Goal: Information Seeking & Learning: Compare options

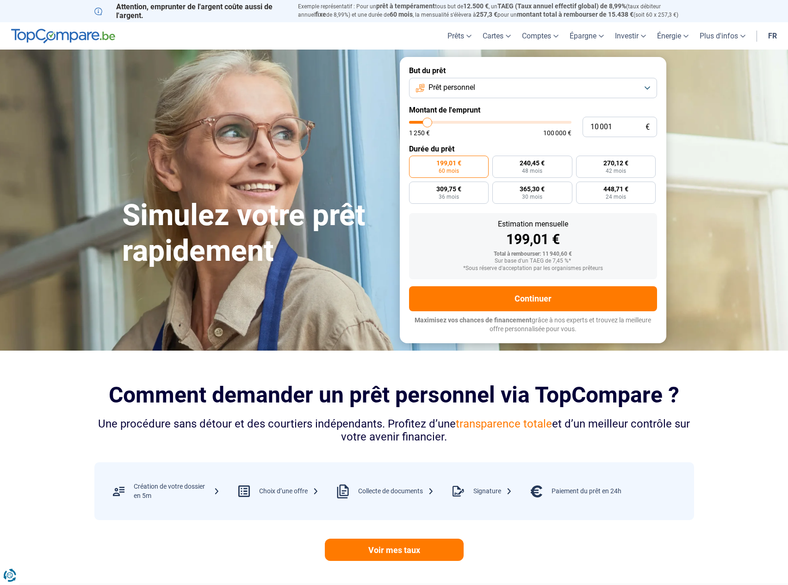
click at [482, 85] on button "Prêt personnel" at bounding box center [533, 88] width 248 height 20
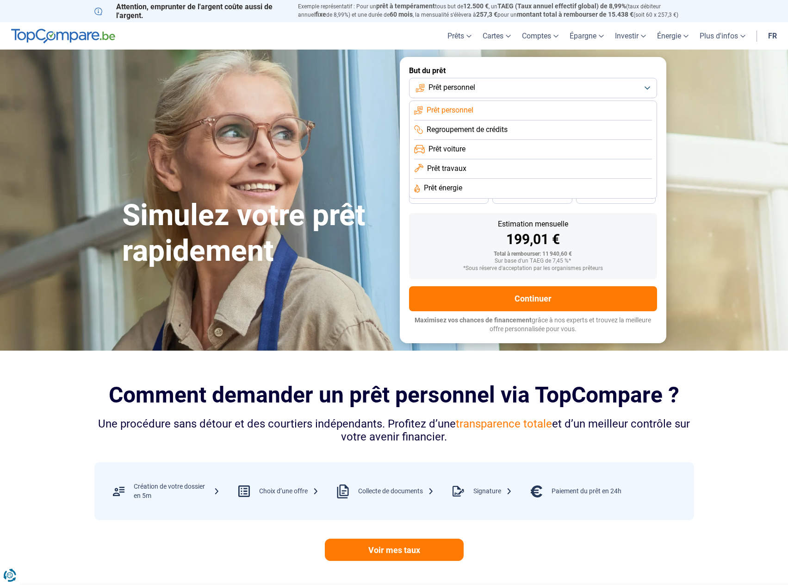
click at [482, 85] on button "Prêt personnel" at bounding box center [533, 88] width 248 height 20
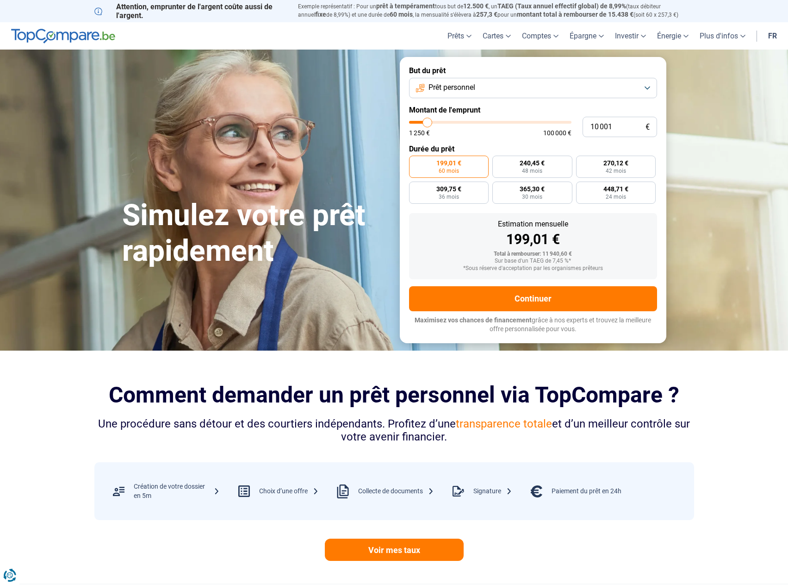
type input "10 500"
type input "10500"
type input "11 000"
type input "11000"
type input "11 250"
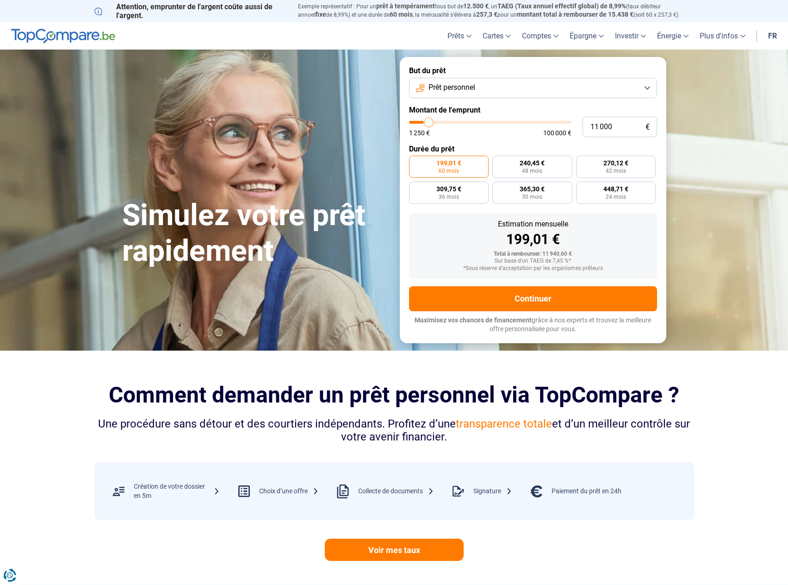
type input "11250"
type input "11 500"
type input "11500"
type input "11 750"
type input "11750"
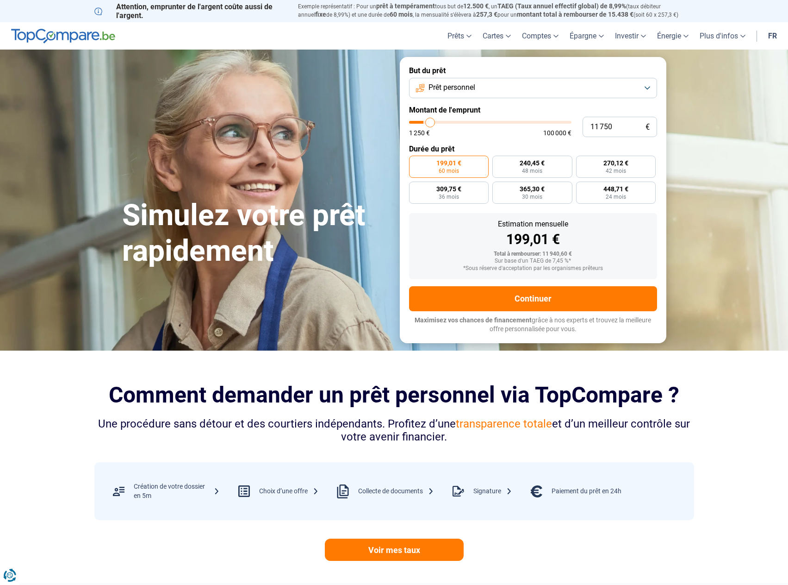
type input "12 000"
type input "12000"
type input "12 500"
type input "12500"
type input "12 750"
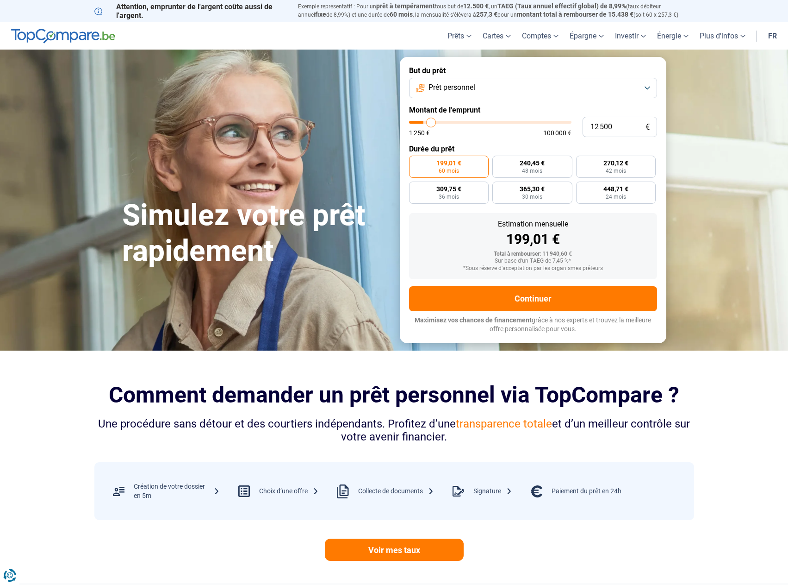
type input "12750"
type input "13 000"
type input "13000"
type input "13 250"
type input "13250"
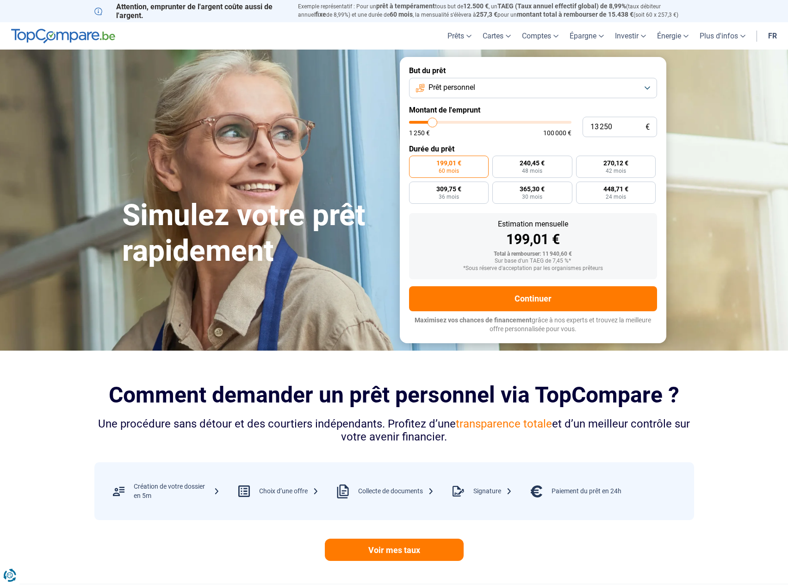
type input "13 500"
type input "13500"
type input "14 000"
type input "14000"
type input "14 250"
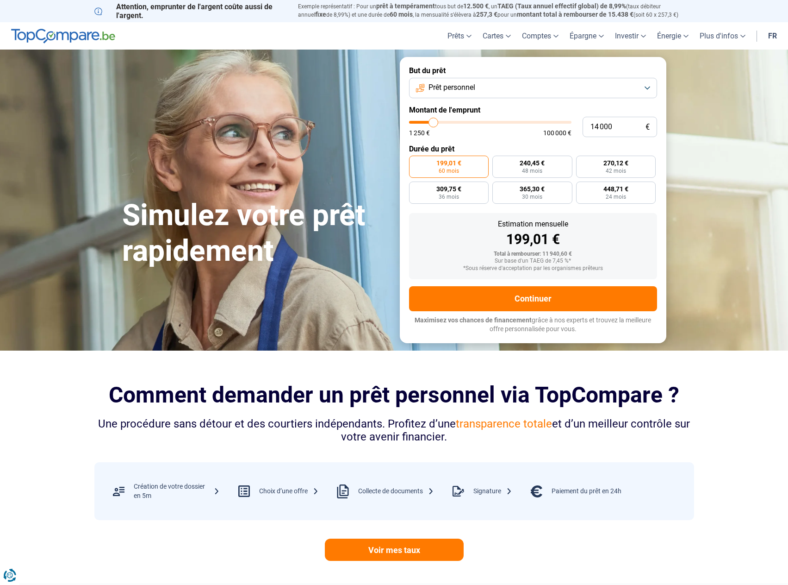
type input "14250"
type input "14 500"
type input "14500"
type input "14 750"
type input "14750"
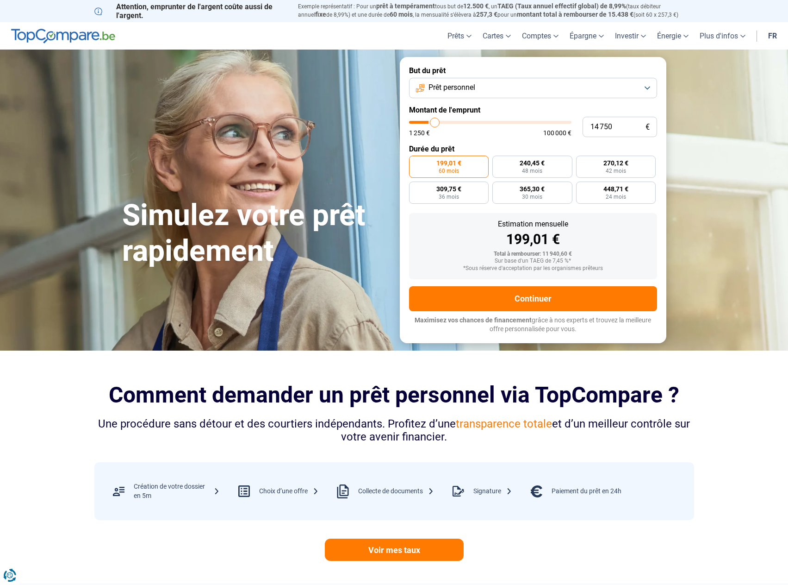
type input "15 000"
type input "15000"
type input "15 500"
type input "15500"
type input "15 750"
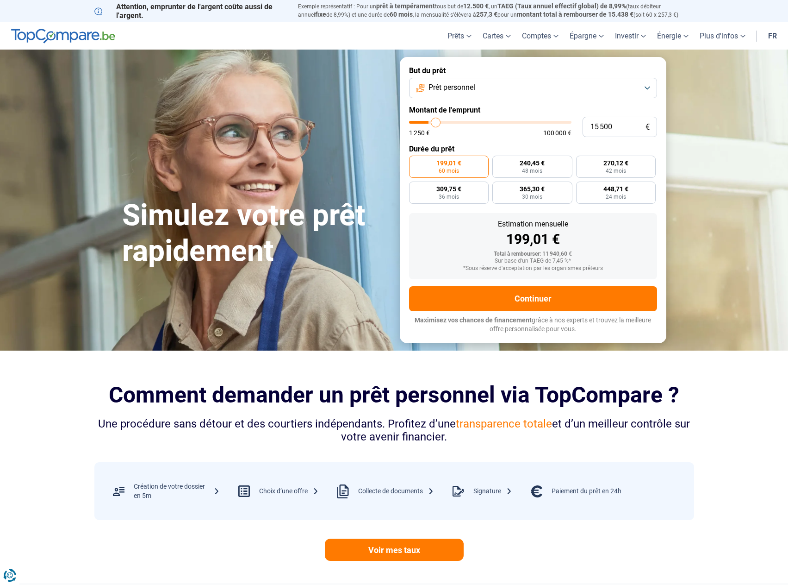
type input "15750"
type input "16 000"
type input "16000"
type input "16 250"
type input "16250"
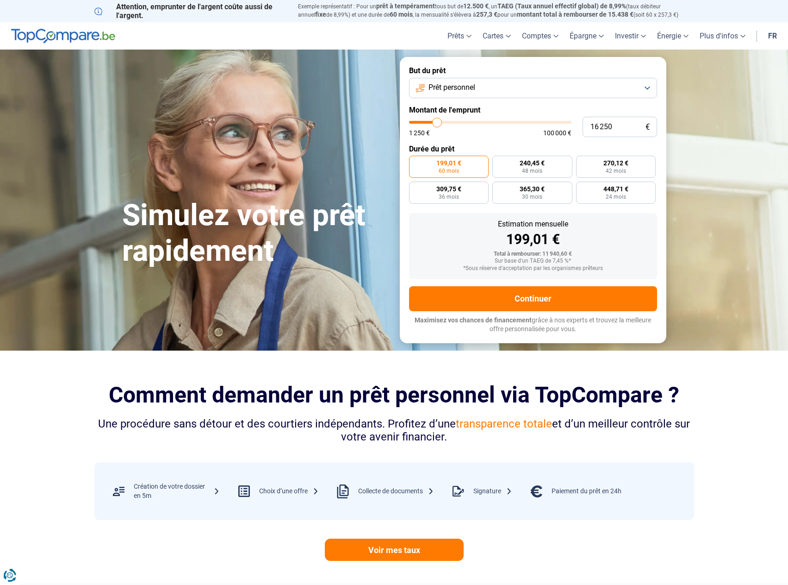
type input "16 500"
type input "16500"
type input "16 250"
type input "16250"
type input "16 000"
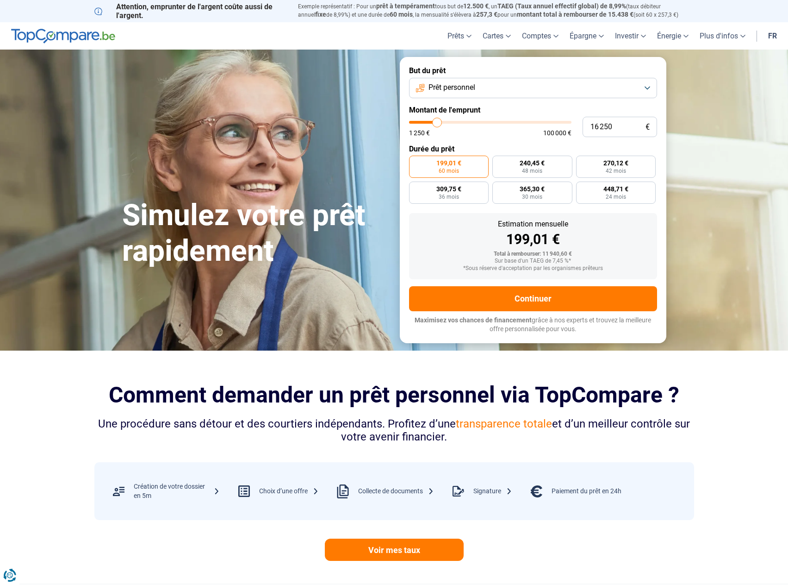
type input "16000"
type input "15 500"
type input "15500"
type input "15 000"
type input "15000"
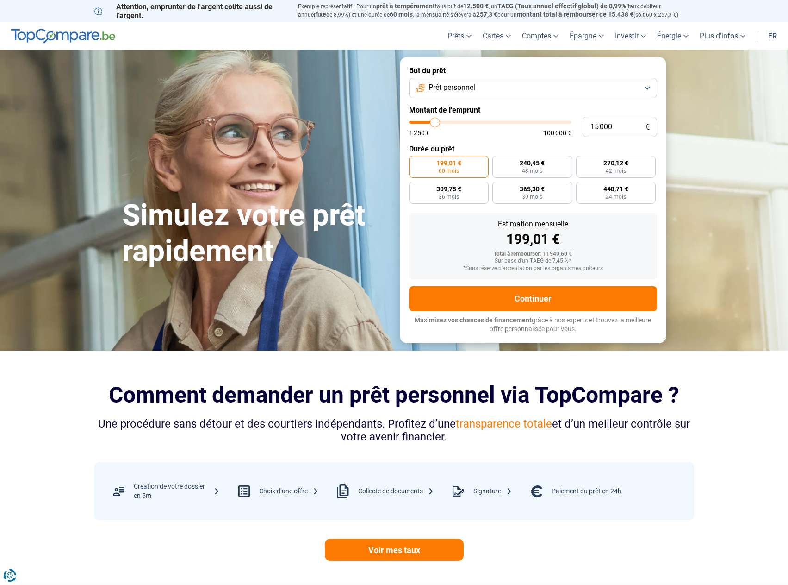
type input "14 750"
type input "14750"
type input "14 500"
type input "14500"
type input "14 250"
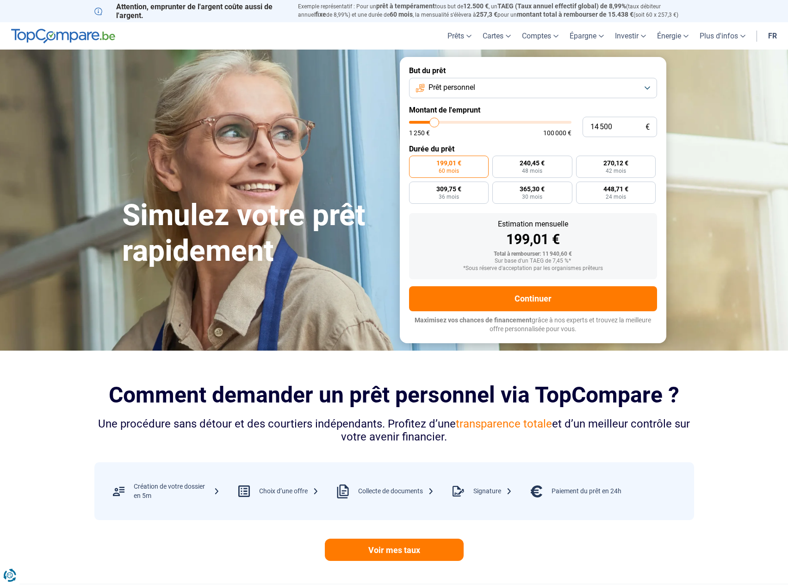
type input "14250"
type input "14 000"
type input "14000"
type input "13 500"
type input "13500"
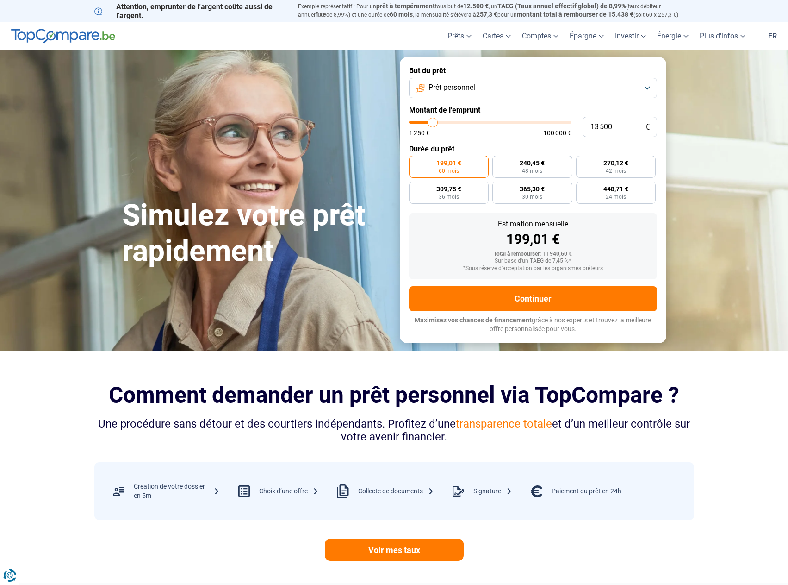
type input "13 250"
type input "13250"
type input "13 000"
type input "13000"
type input "12 750"
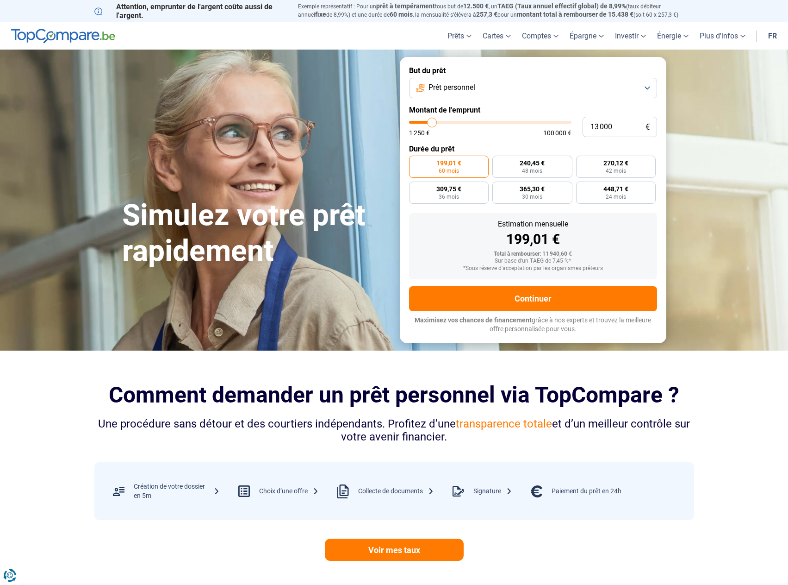
type input "12750"
type input "12 500"
type input "12500"
type input "12 000"
type input "12000"
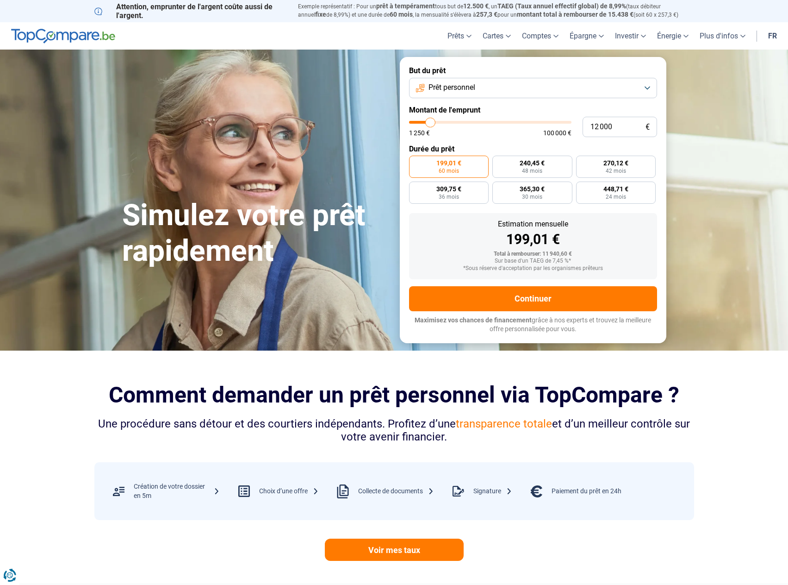
type input "11 750"
type input "11750"
type input "11 500"
type input "11500"
type input "11 250"
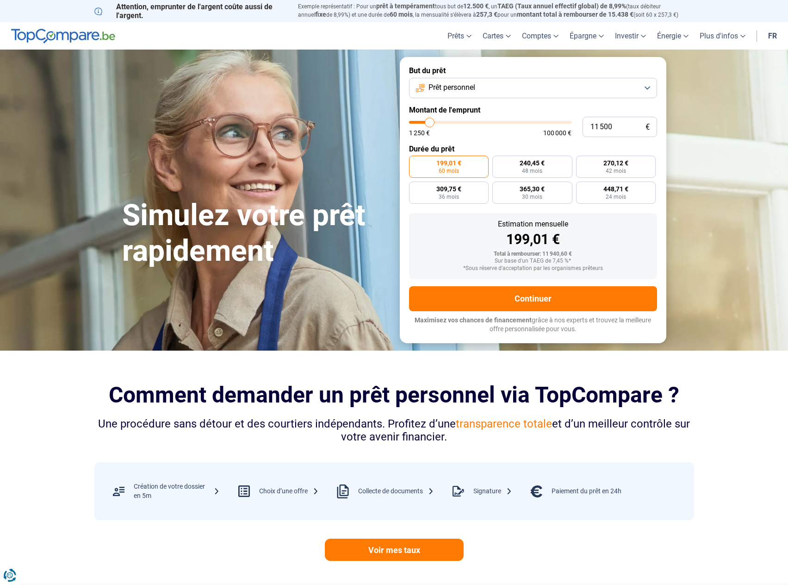
type input "11250"
type input "11 000"
type input "11000"
type input "10 500"
type input "10500"
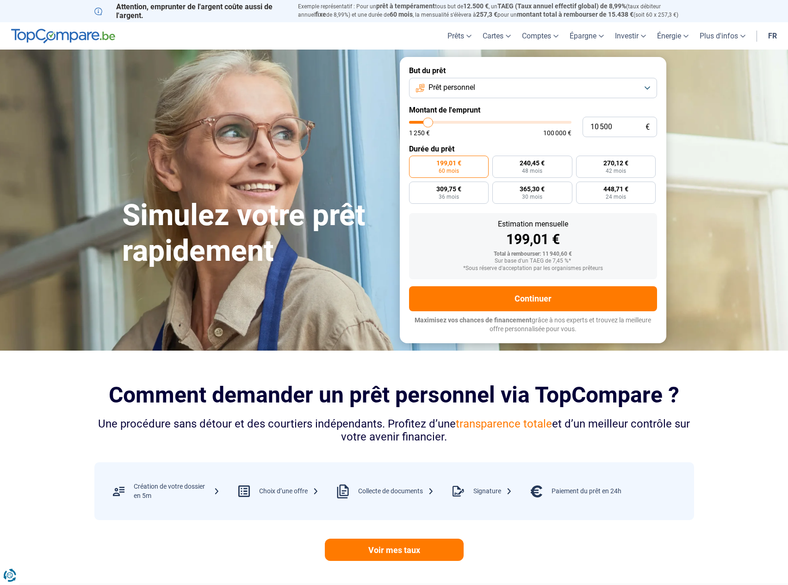
type input "10 250"
type input "10250"
type input "10 000"
type input "10000"
type input "9 500"
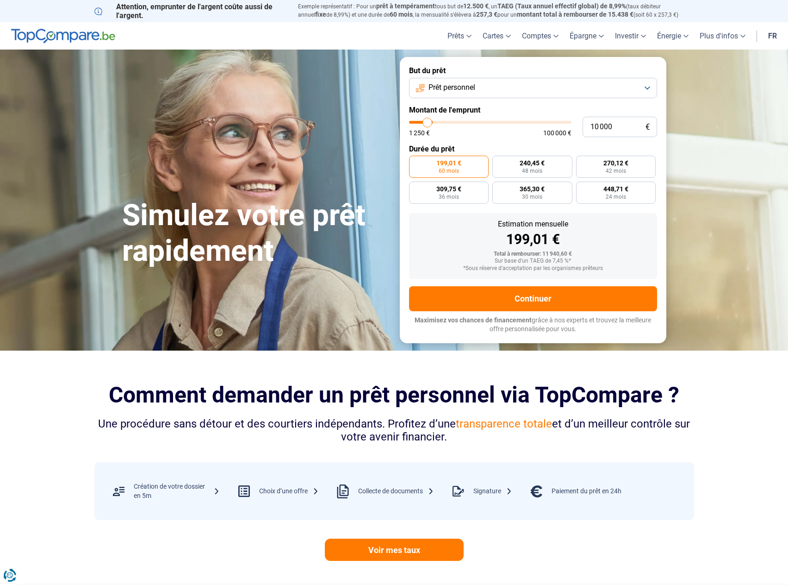
type input "9500"
type input "9 000"
type input "9000"
type input "8 750"
type input "8750"
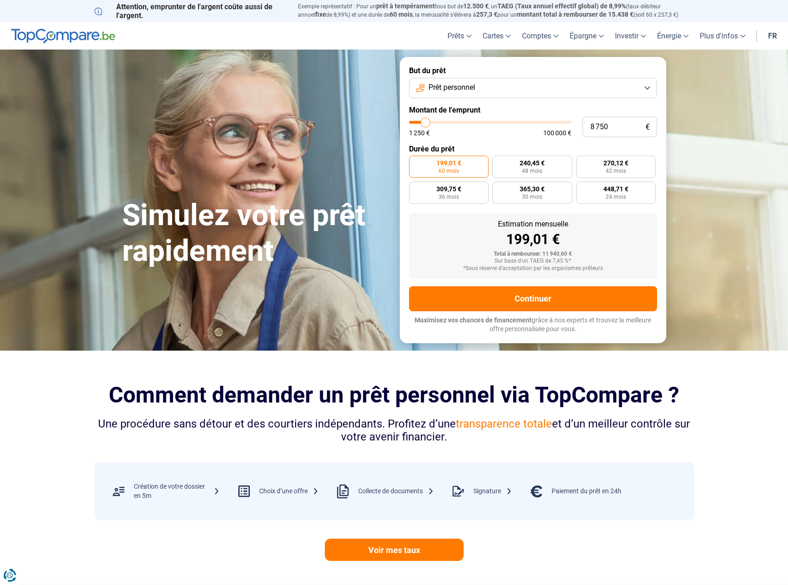
type input "8 500"
type input "8500"
type input "8 250"
type input "8250"
type input "7 500"
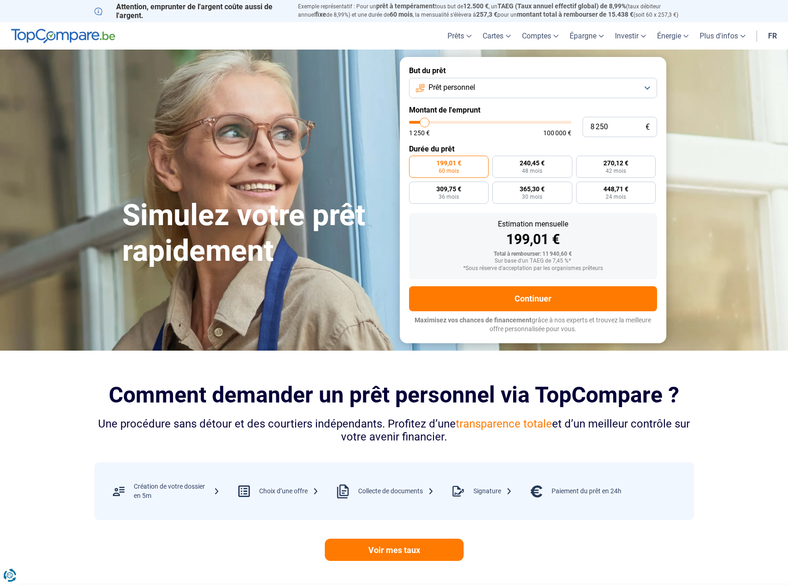
type input "7500"
type input "7 250"
type input "7250"
type input "7 000"
type input "7000"
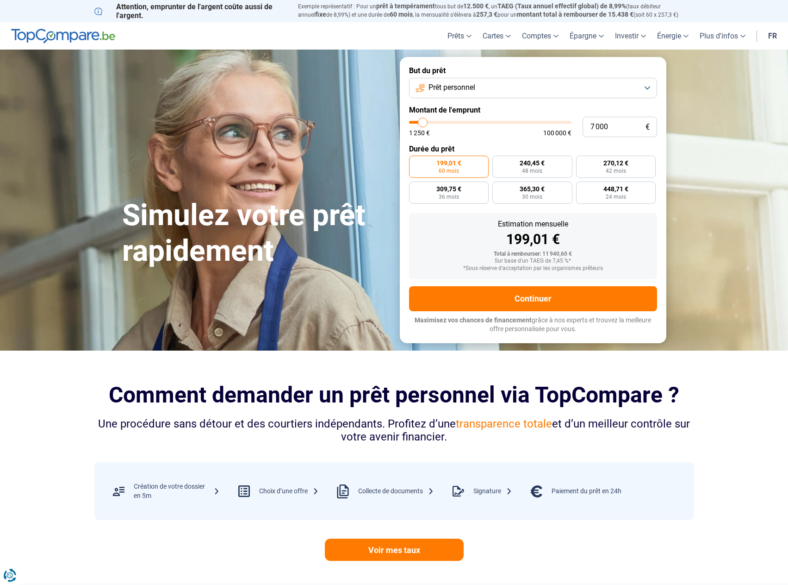
type input "6 500"
type input "6500"
type input "6 000"
type input "6000"
type input "5 750"
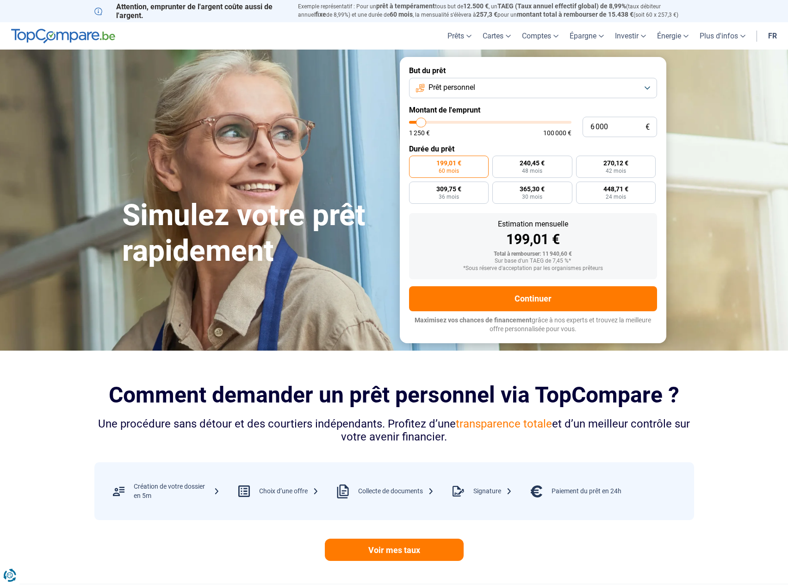
type input "5750"
type input "5 500"
type input "5500"
type input "5 250"
type input "5250"
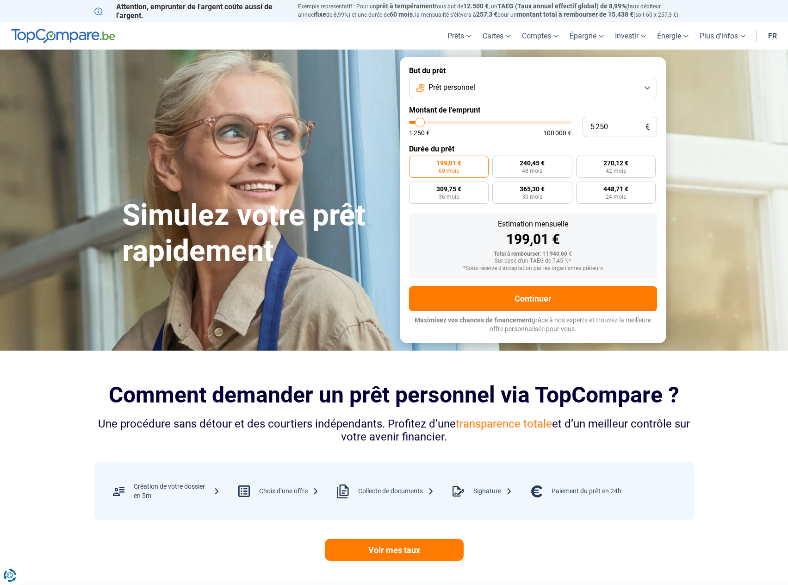
type input "5 000"
type input "5000"
type input "4 500"
type input "4500"
type input "4 250"
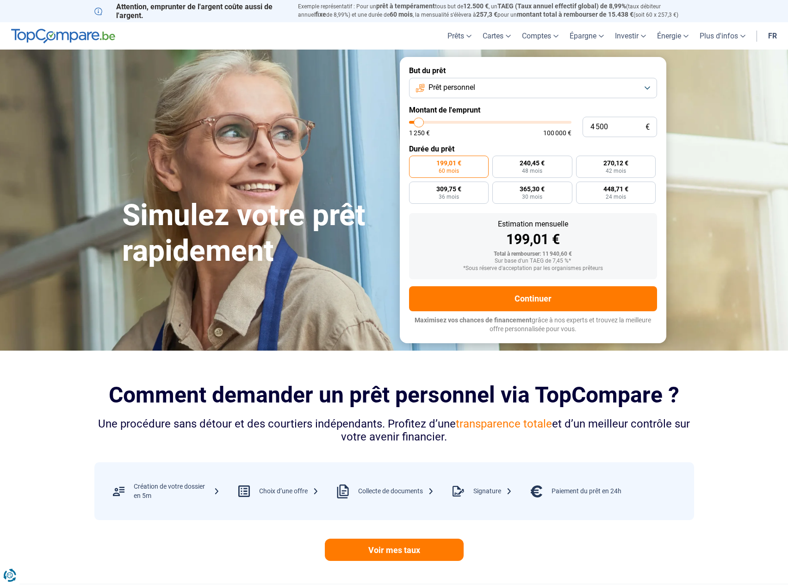
type input "4250"
type input "4 000"
type input "4000"
type input "3 750"
type input "3750"
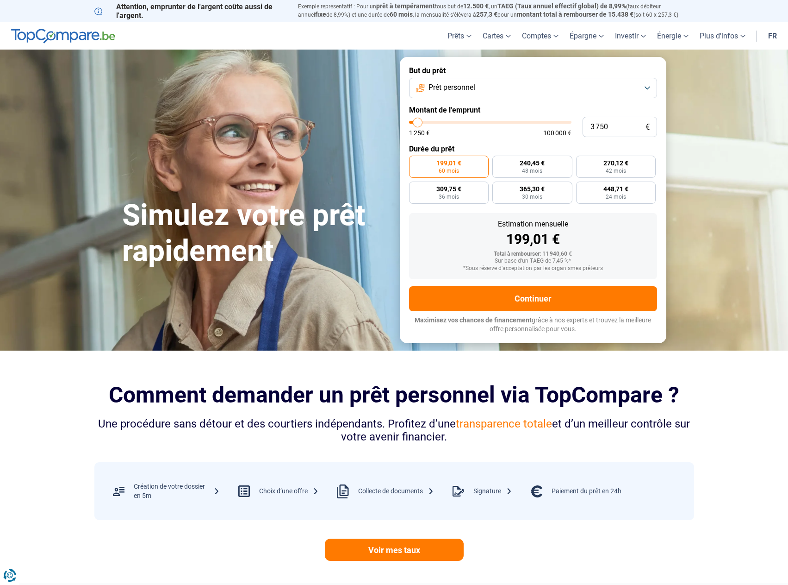
type input "3 500"
type input "3500"
type input "3 750"
type input "3750"
type input "4 000"
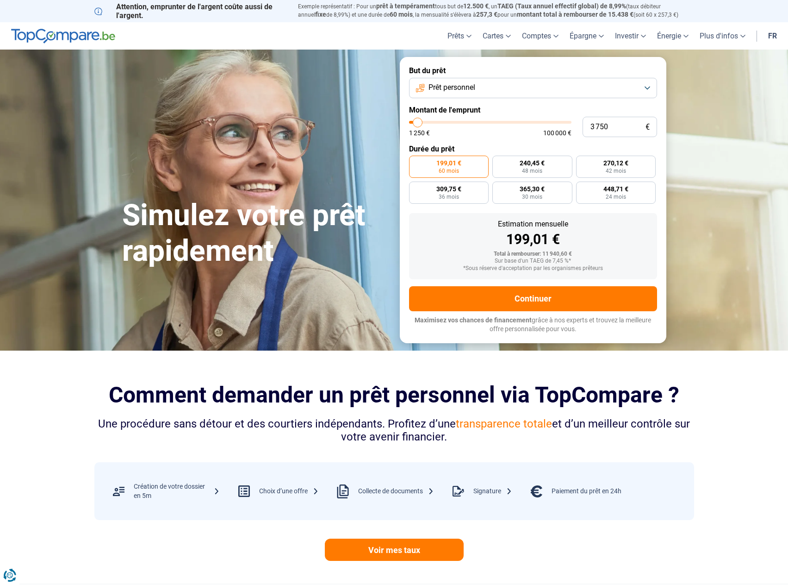
type input "4000"
type input "4 250"
type input "4250"
type input "4 500"
type input "4500"
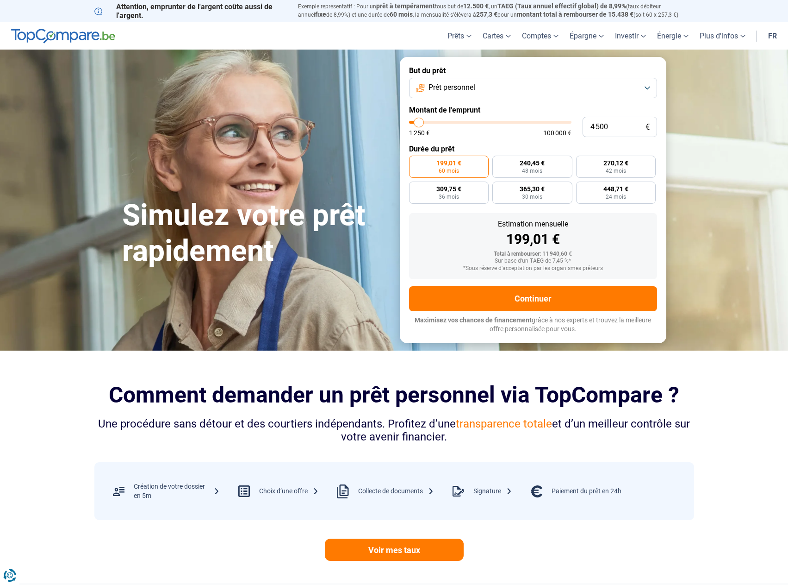
type input "5 000"
drag, startPoint x: 428, startPoint y: 122, endPoint x: 420, endPoint y: 122, distance: 8.3
type input "5000"
click at [420, 122] on input "range" at bounding box center [490, 122] width 162 height 3
radio input "true"
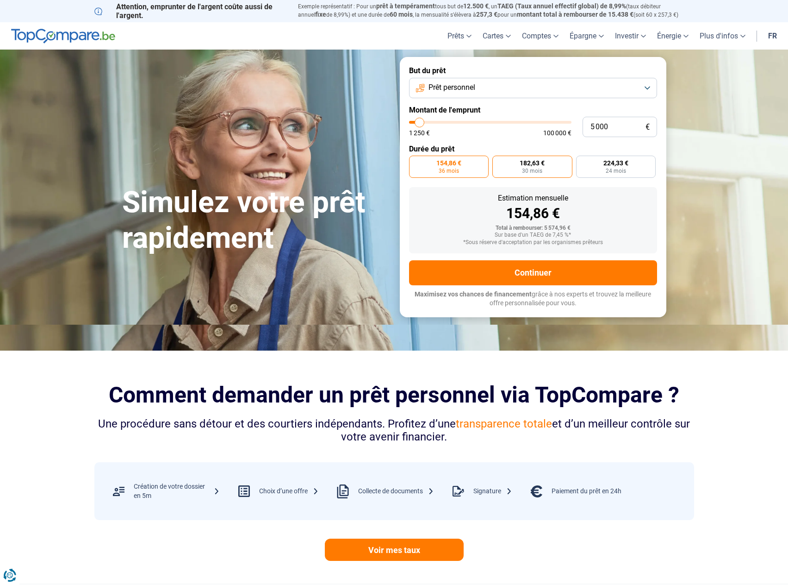
click at [535, 171] on span "30 mois" at bounding box center [532, 171] width 20 height 6
click at [499, 162] on input "182,63 € 30 mois" at bounding box center [496, 159] width 6 height 6
radio input "true"
click at [612, 164] on span "224,33 €" at bounding box center [616, 163] width 25 height 6
click at [582, 162] on input "224,33 € 24 mois" at bounding box center [579, 159] width 6 height 6
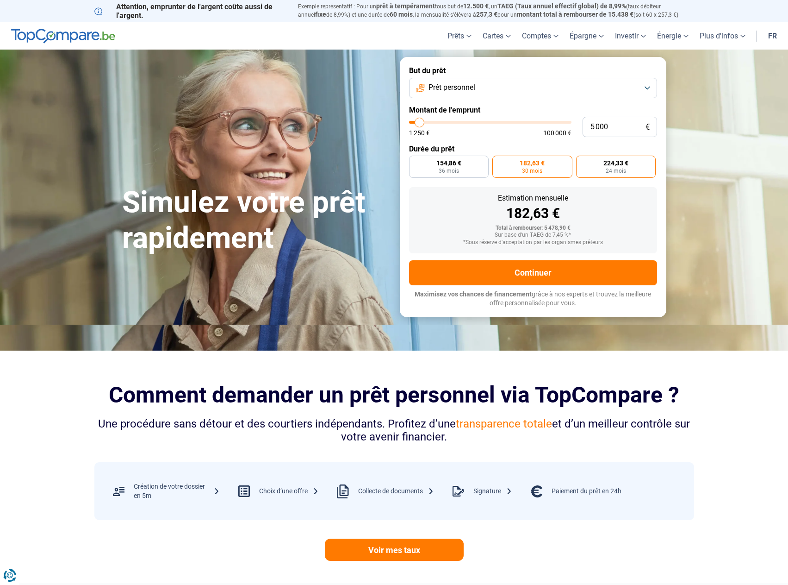
radio input "true"
click at [516, 165] on label "182,63 € 30 mois" at bounding box center [533, 167] width 80 height 22
click at [499, 162] on input "182,63 € 30 mois" at bounding box center [496, 159] width 6 height 6
radio input "true"
click at [460, 169] on label "154,86 € 36 mois" at bounding box center [449, 167] width 80 height 22
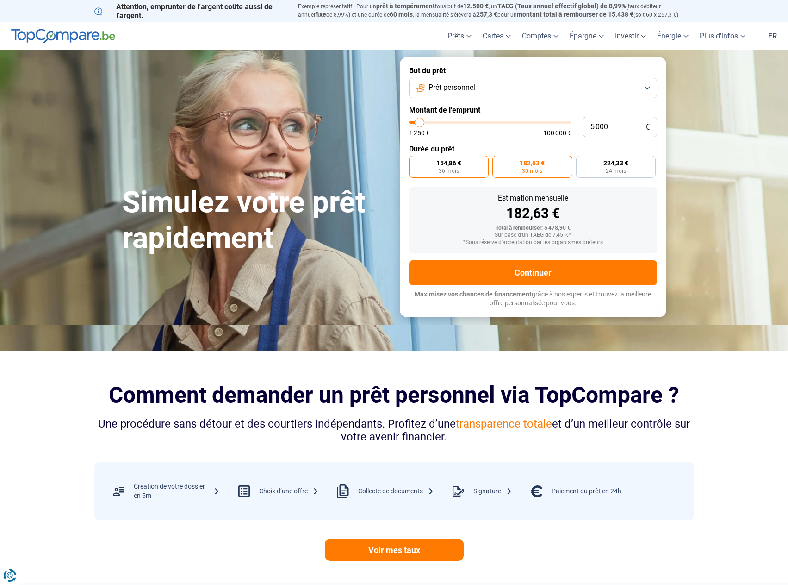
click at [415, 162] on input "154,86 € 36 mois" at bounding box center [412, 159] width 6 height 6
radio input "true"
click at [531, 172] on span "30 mois" at bounding box center [532, 171] width 20 height 6
click at [499, 162] on input "182,63 € 30 mois" at bounding box center [496, 159] width 6 height 6
radio input "true"
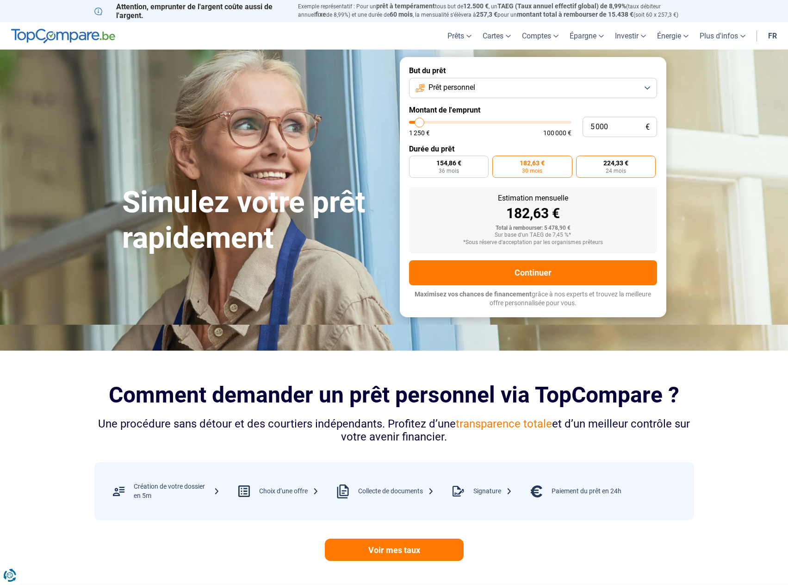
click at [610, 167] on label "224,33 € 24 mois" at bounding box center [616, 167] width 80 height 22
click at [582, 162] on input "224,33 € 24 mois" at bounding box center [579, 159] width 6 height 6
radio input "true"
click at [520, 162] on span "182,63 €" at bounding box center [532, 163] width 25 height 6
click at [499, 162] on input "182,63 € 30 mois" at bounding box center [496, 159] width 6 height 6
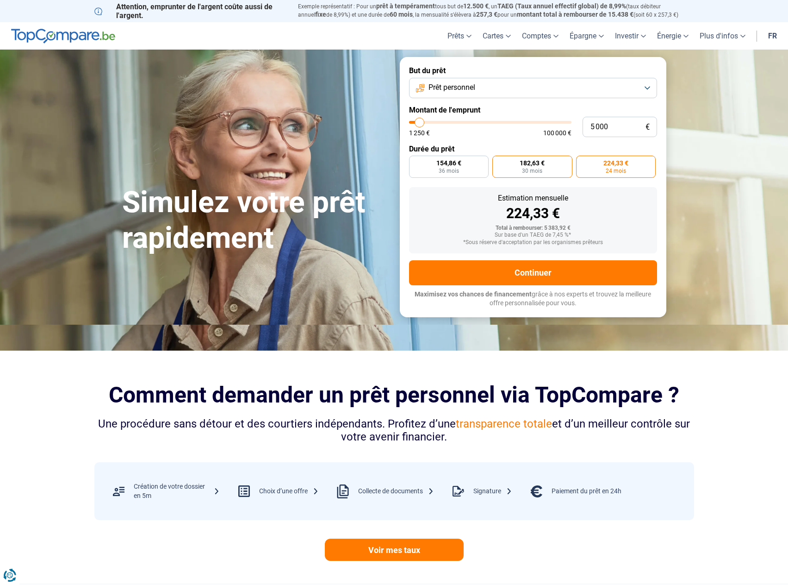
radio input "true"
click at [433, 166] on label "154,86 € 36 mois" at bounding box center [449, 167] width 80 height 22
click at [415, 162] on input "154,86 € 36 mois" at bounding box center [412, 159] width 6 height 6
radio input "true"
click at [600, 162] on label "224,33 € 24 mois" at bounding box center [616, 167] width 80 height 22
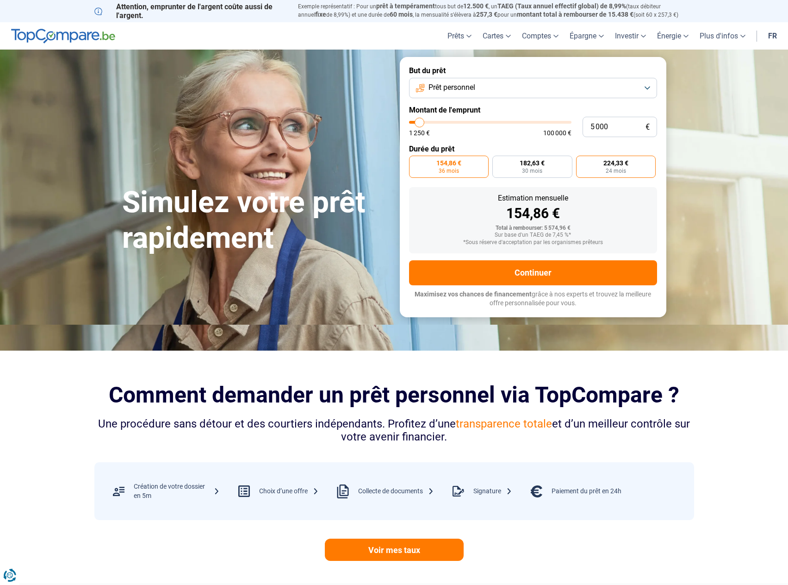
click at [582, 162] on input "224,33 € 24 mois" at bounding box center [579, 159] width 6 height 6
radio input "true"
click at [534, 161] on span "182,63 €" at bounding box center [532, 163] width 25 height 6
click at [499, 161] on input "182,63 € 30 mois" at bounding box center [496, 159] width 6 height 6
radio input "true"
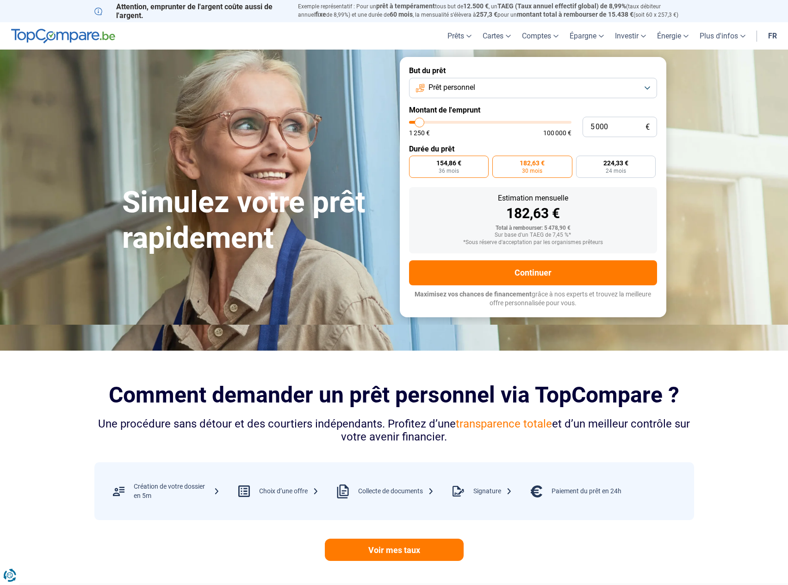
click at [438, 168] on label "154,86 € 36 mois" at bounding box center [449, 167] width 80 height 22
click at [415, 162] on input "154,86 € 36 mois" at bounding box center [412, 159] width 6 height 6
radio input "true"
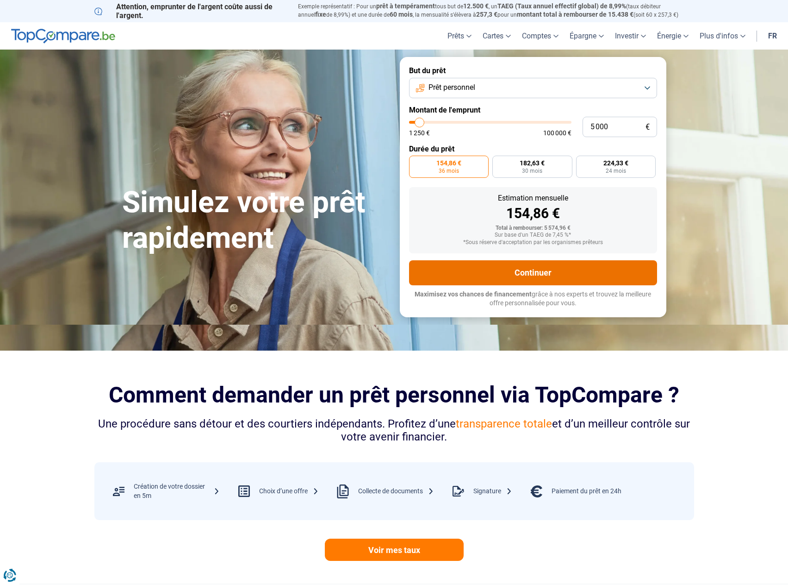
click at [527, 270] on button "Continuer" at bounding box center [533, 272] width 248 height 25
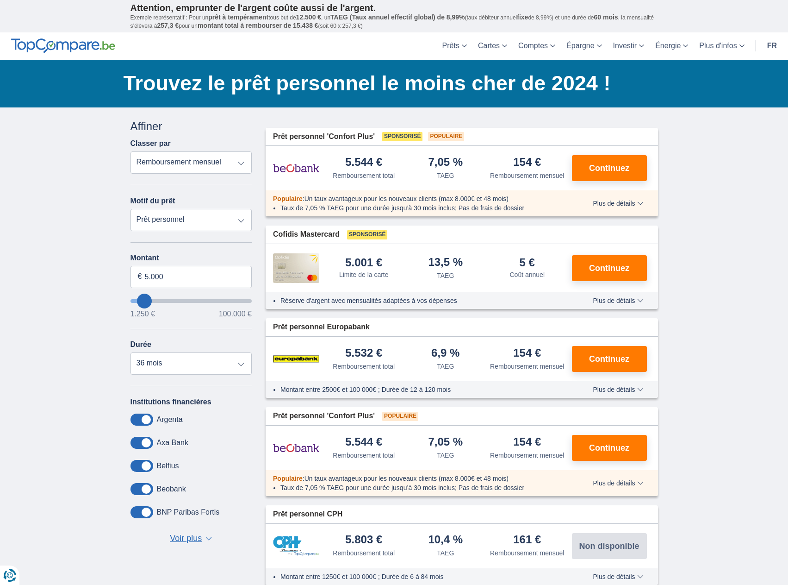
click at [629, 206] on span "Plus de détails" at bounding box center [618, 203] width 50 height 6
